Goal: Book appointment/travel/reservation

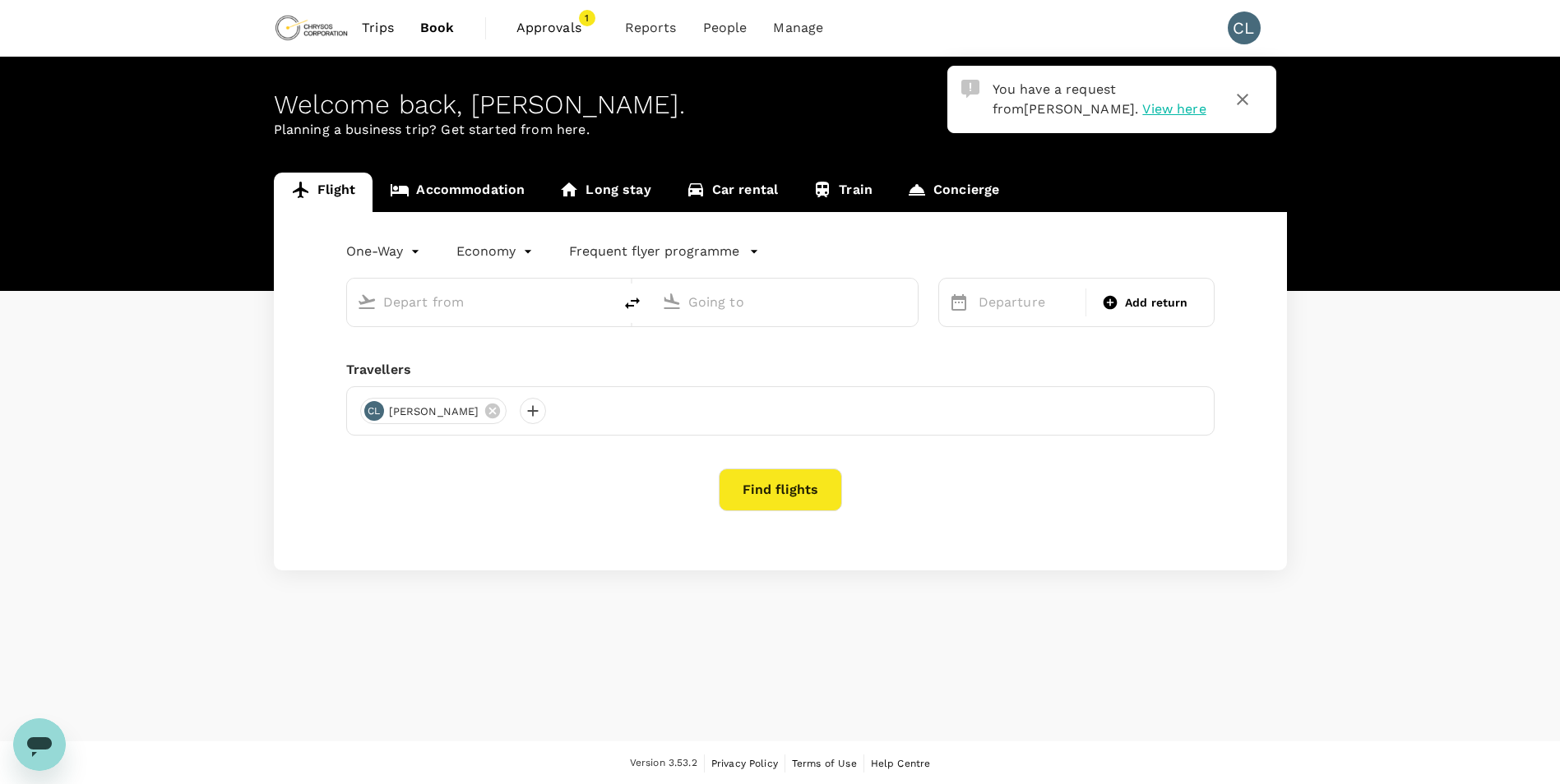
type input "roundtrip"
type input "Vancouver Intl (YVR)"
type input "Elko Regional Airport (EKO)"
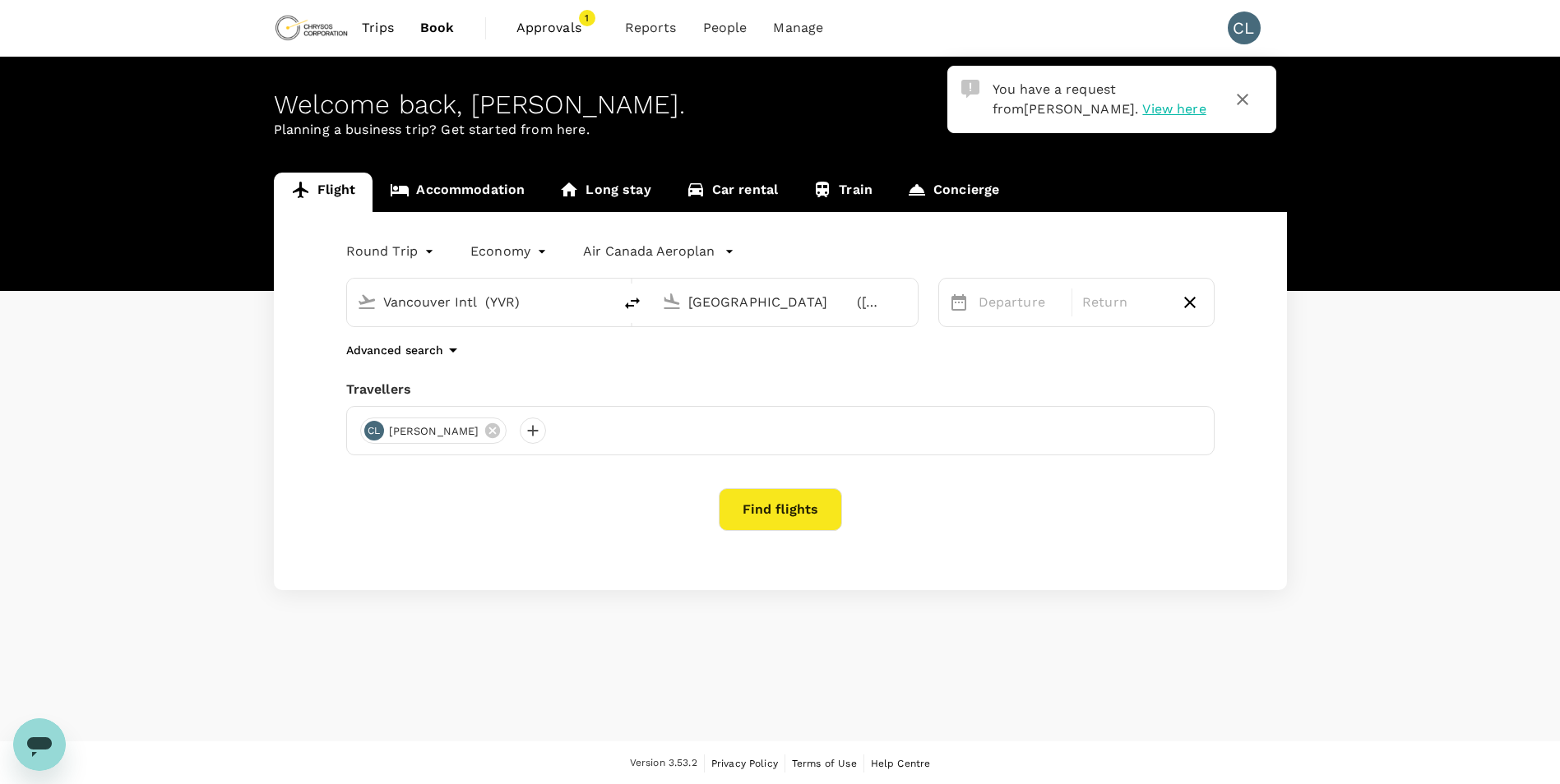
click at [1142, 111] on span "View here" at bounding box center [1173, 109] width 63 height 16
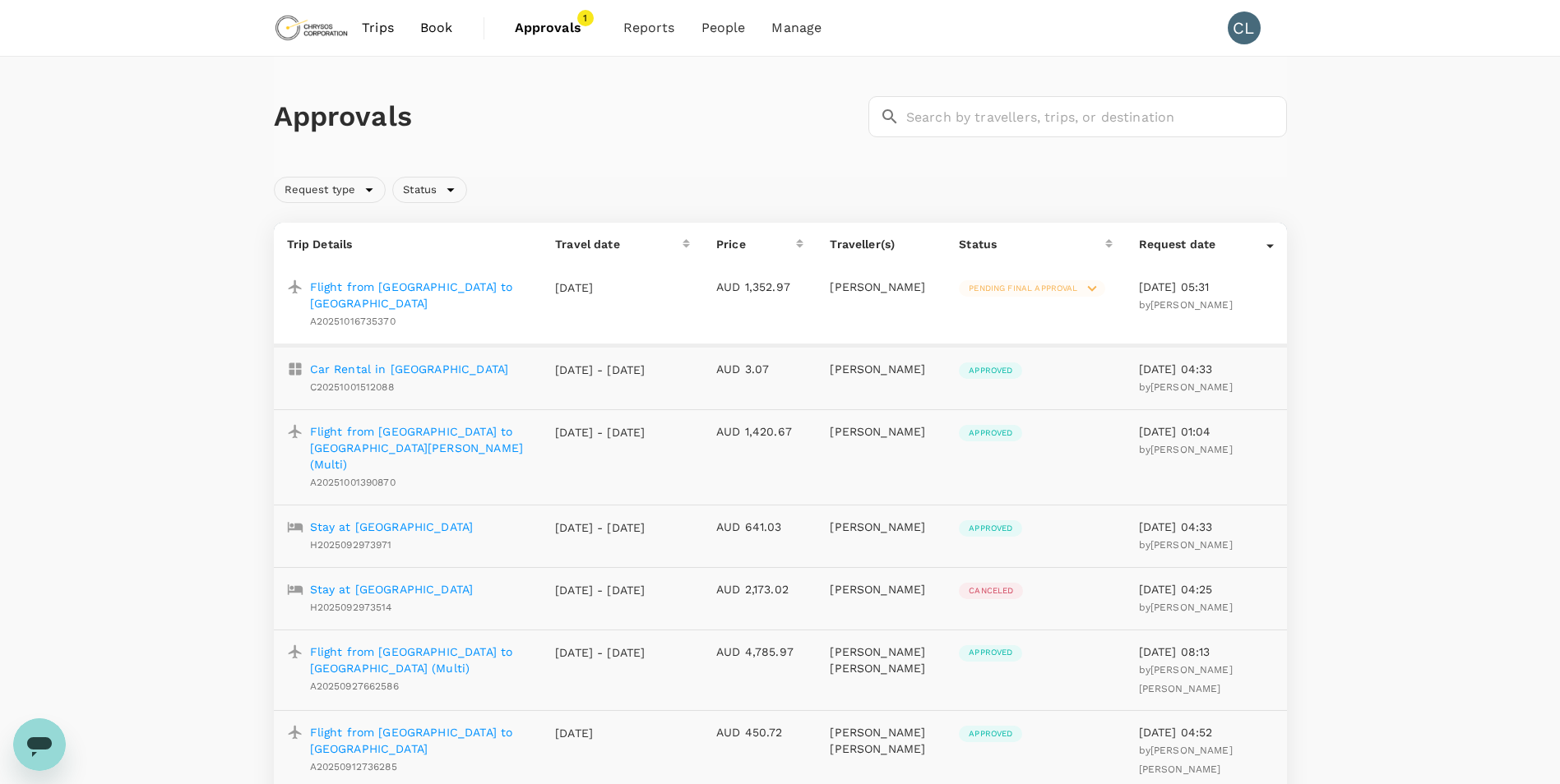
click at [1020, 289] on span "Pending final approval" at bounding box center [1023, 288] width 129 height 12
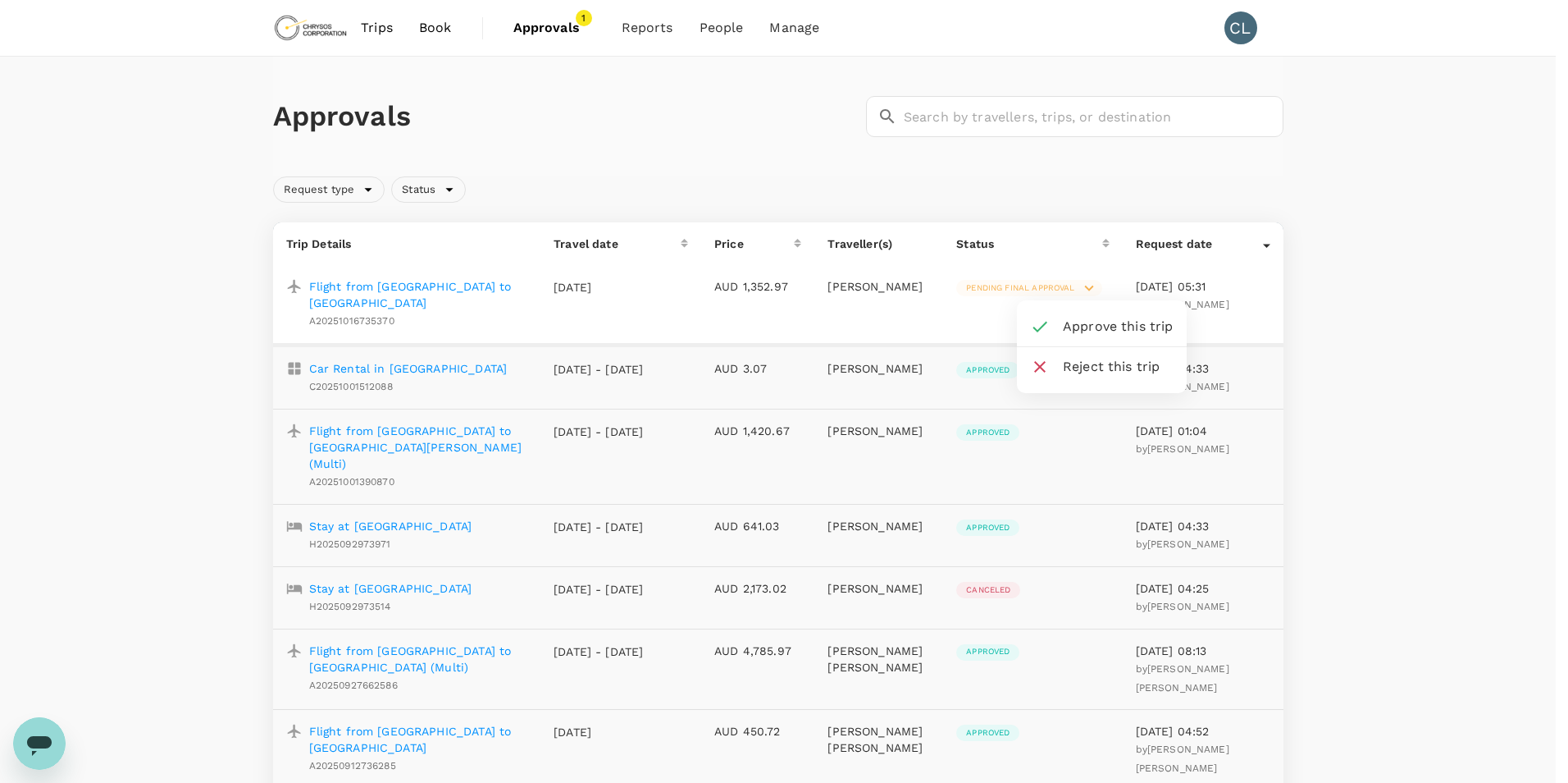
click at [1067, 323] on span "Approve this trip" at bounding box center [1118, 326] width 111 height 19
